Goal: Task Accomplishment & Management: Complete application form

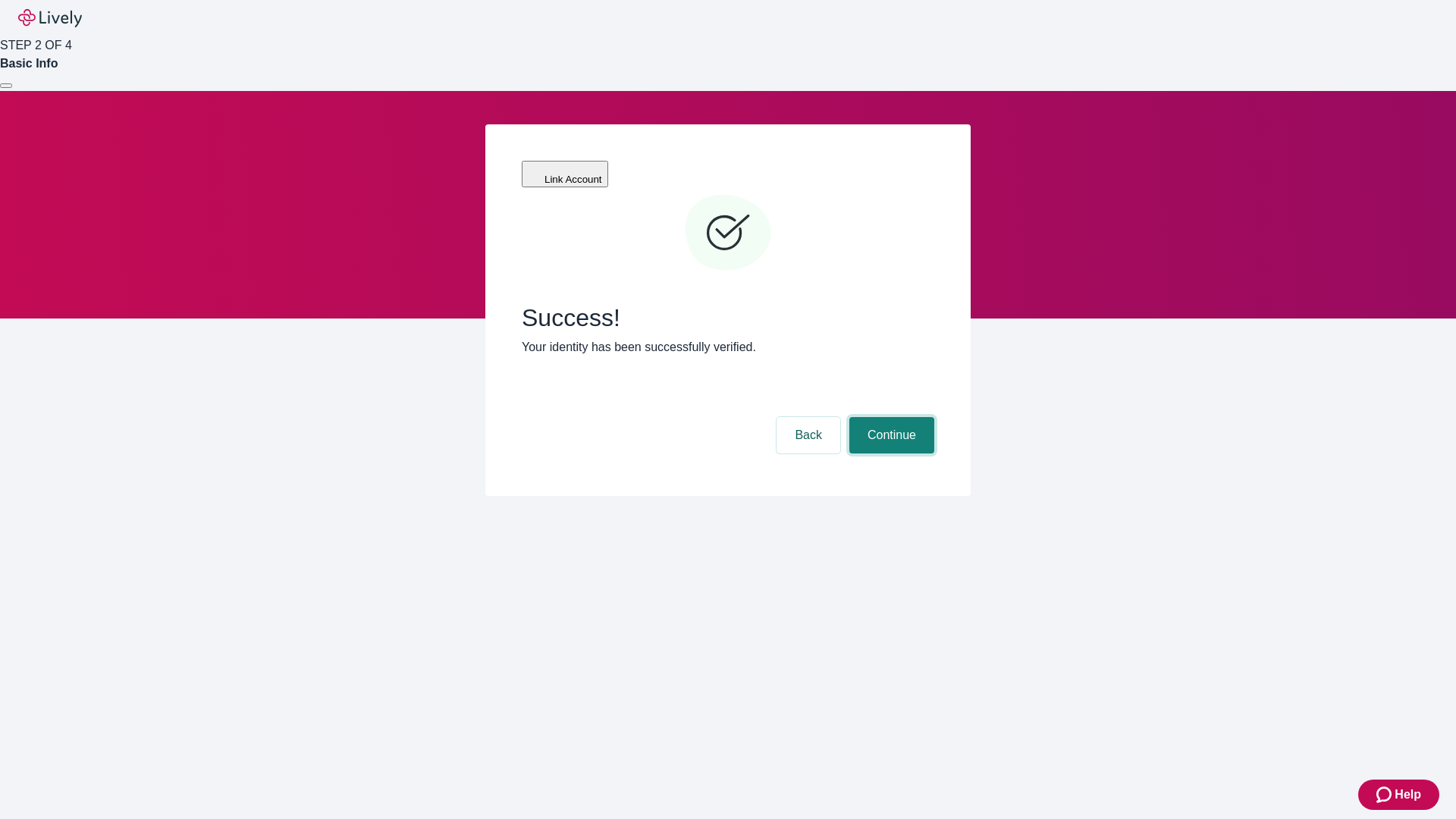
click at [889, 417] on button "Continue" at bounding box center [892, 435] width 85 height 36
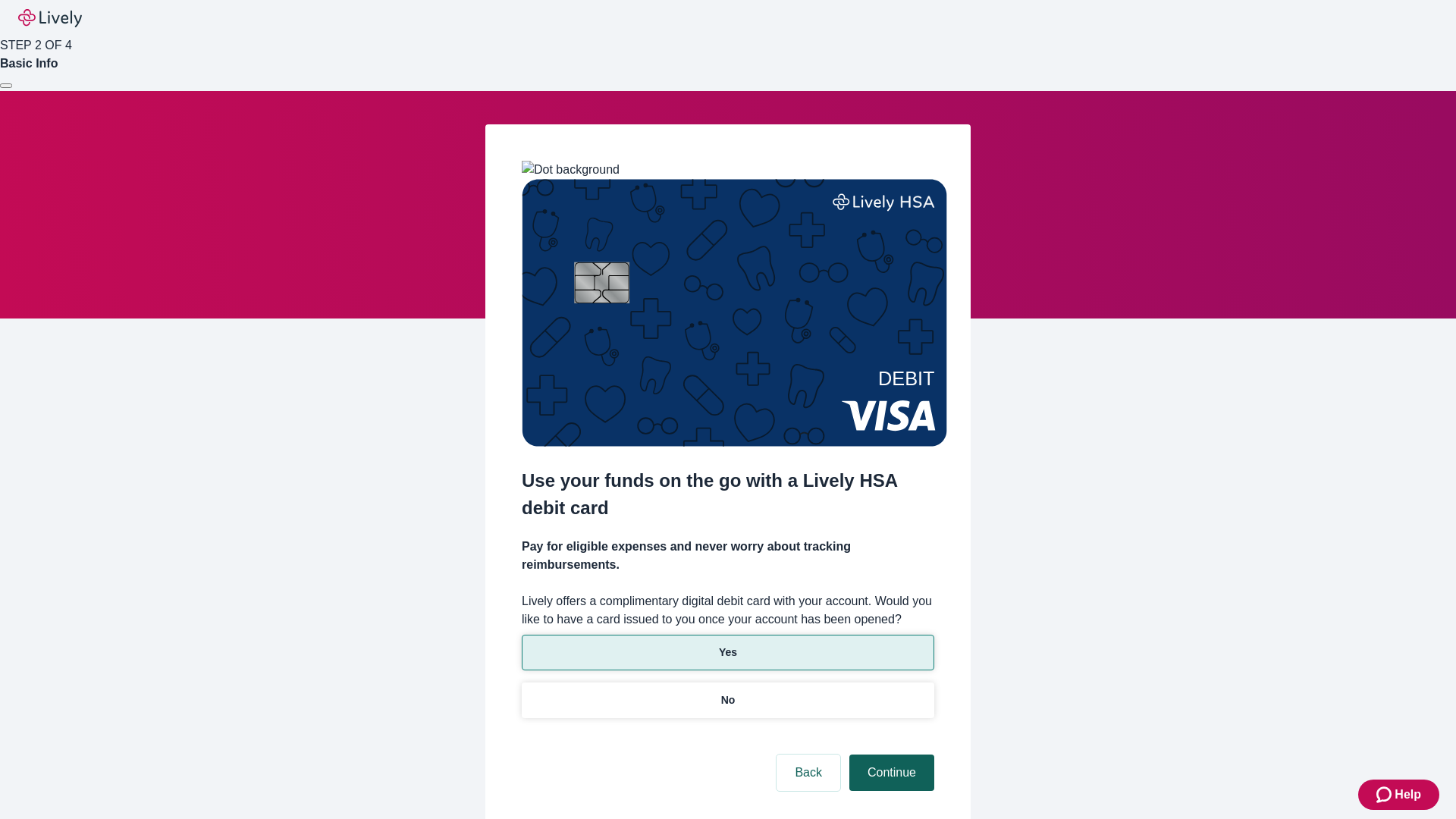
click at [727, 645] on p "Yes" at bounding box center [727, 652] width 18 height 16
click at [889, 755] on button "Continue" at bounding box center [892, 773] width 85 height 36
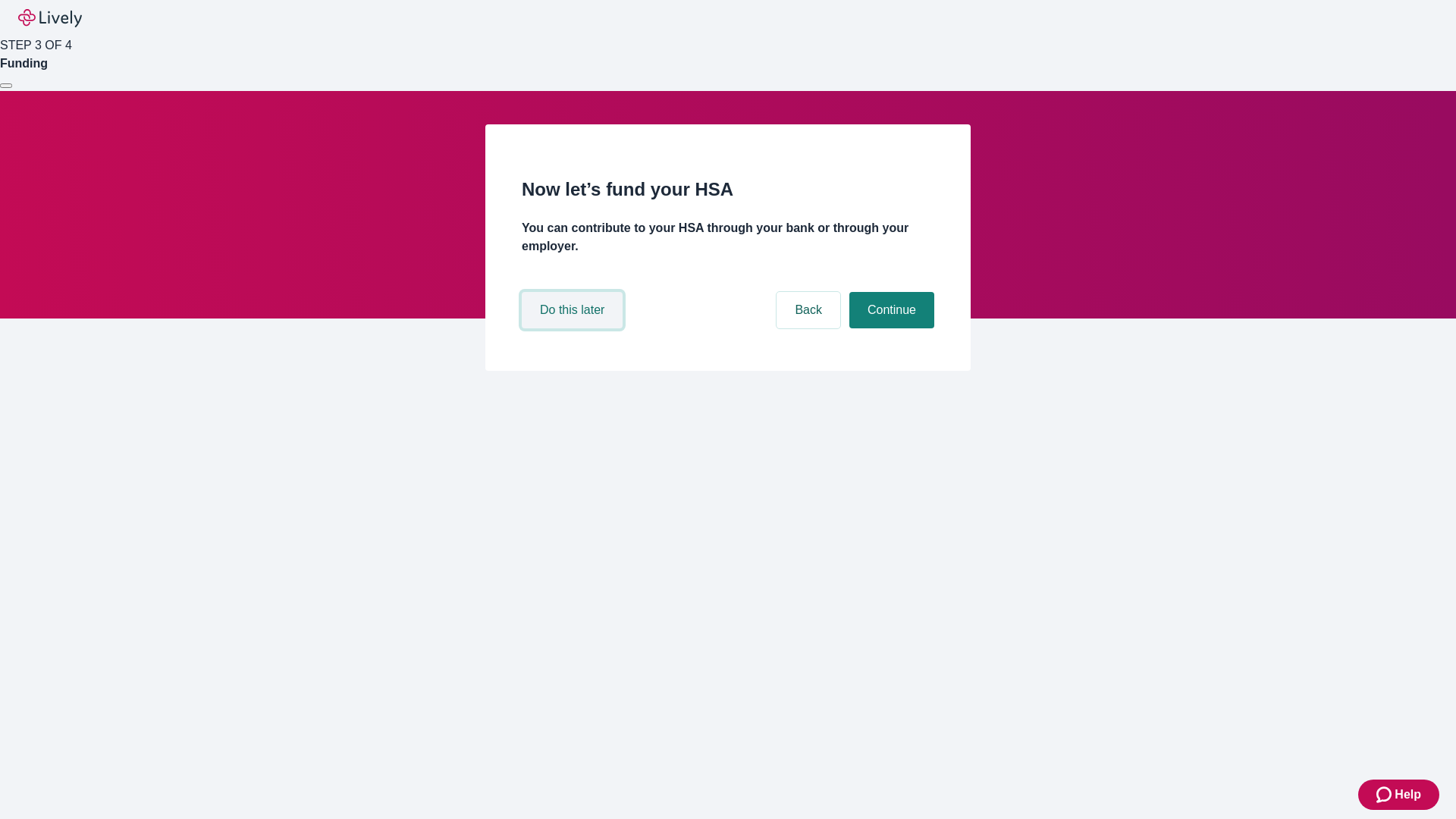
click at [574, 329] on button "Do this later" at bounding box center [572, 310] width 101 height 36
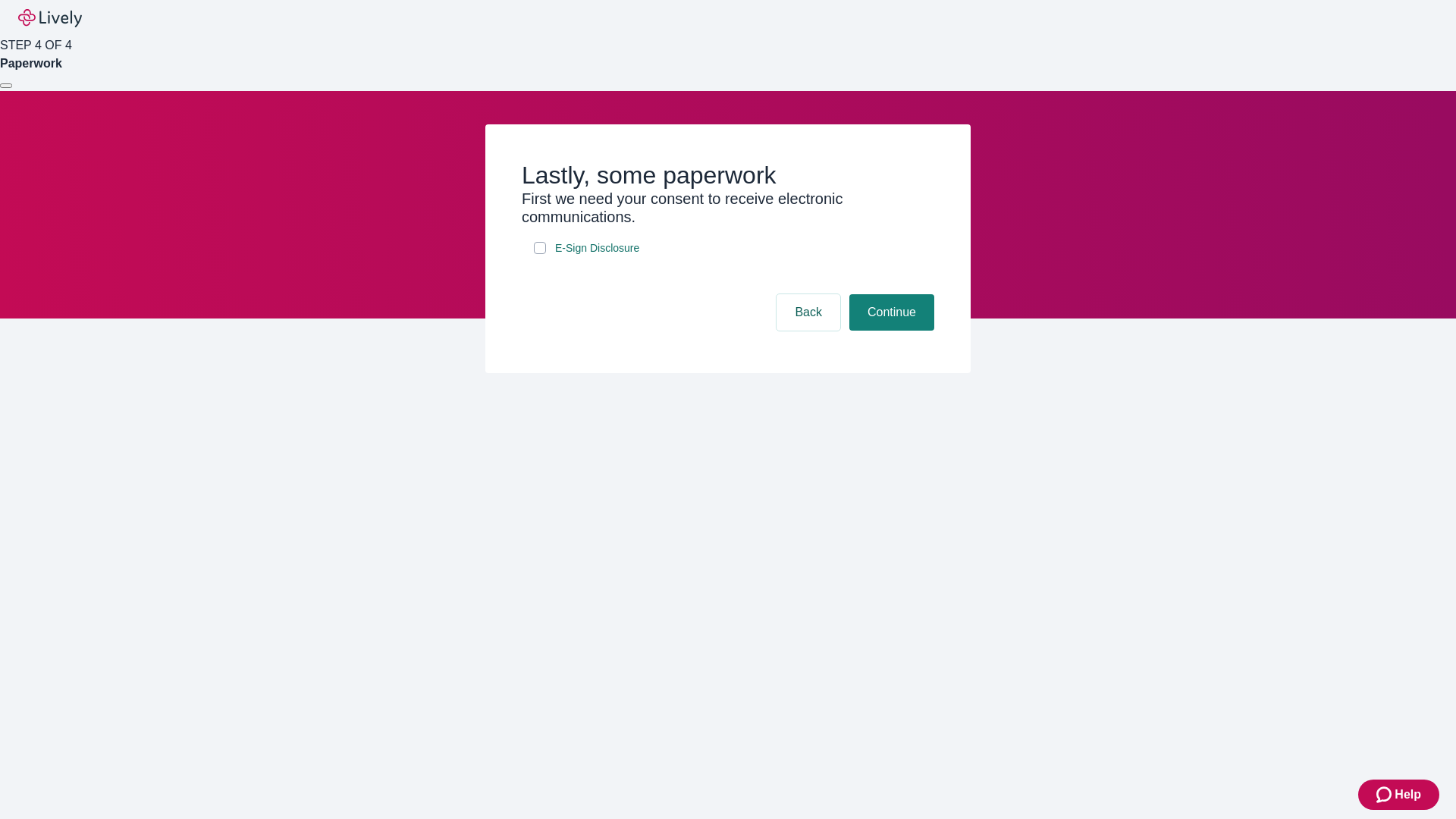
click at [540, 254] on input "E-Sign Disclosure" at bounding box center [539, 248] width 12 height 12
checkbox input "true"
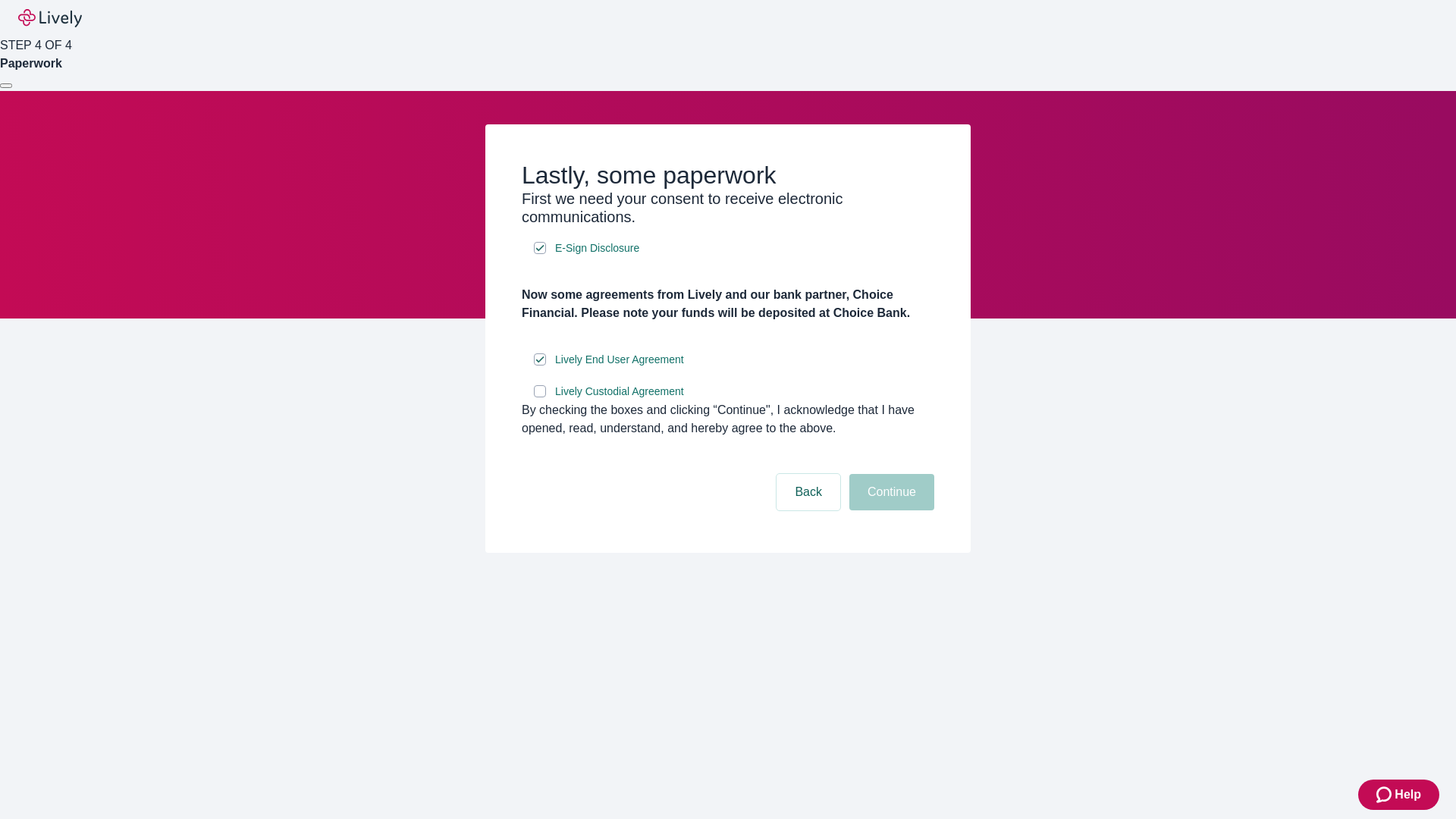
click at [540, 397] on input "Lively Custodial Agreement" at bounding box center [539, 391] width 12 height 12
checkbox input "true"
click at [889, 510] on button "Continue" at bounding box center [892, 492] width 85 height 36
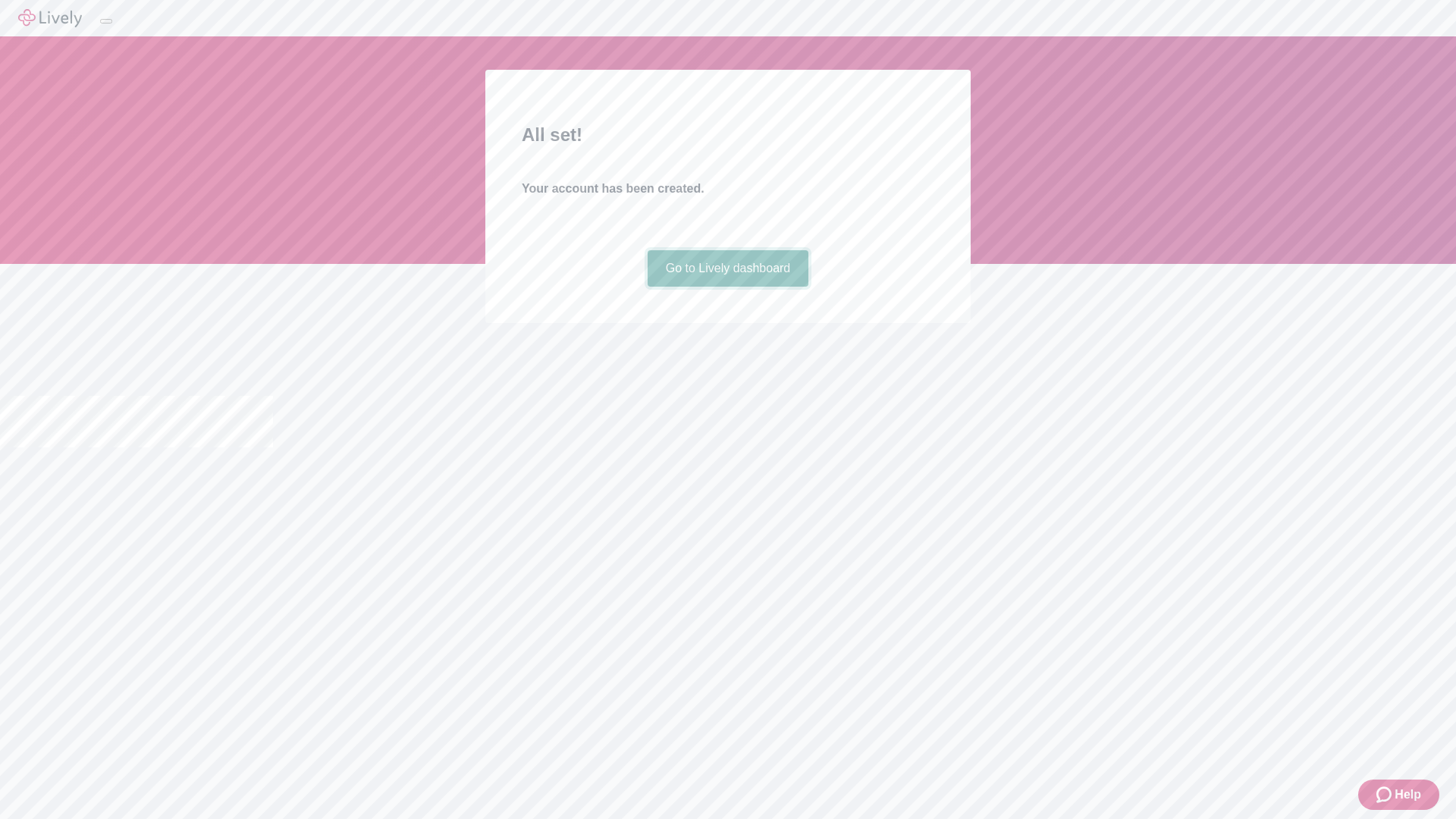
click at [727, 287] on link "Go to Lively dashboard" at bounding box center [728, 268] width 161 height 36
